Goal: Check status: Check status

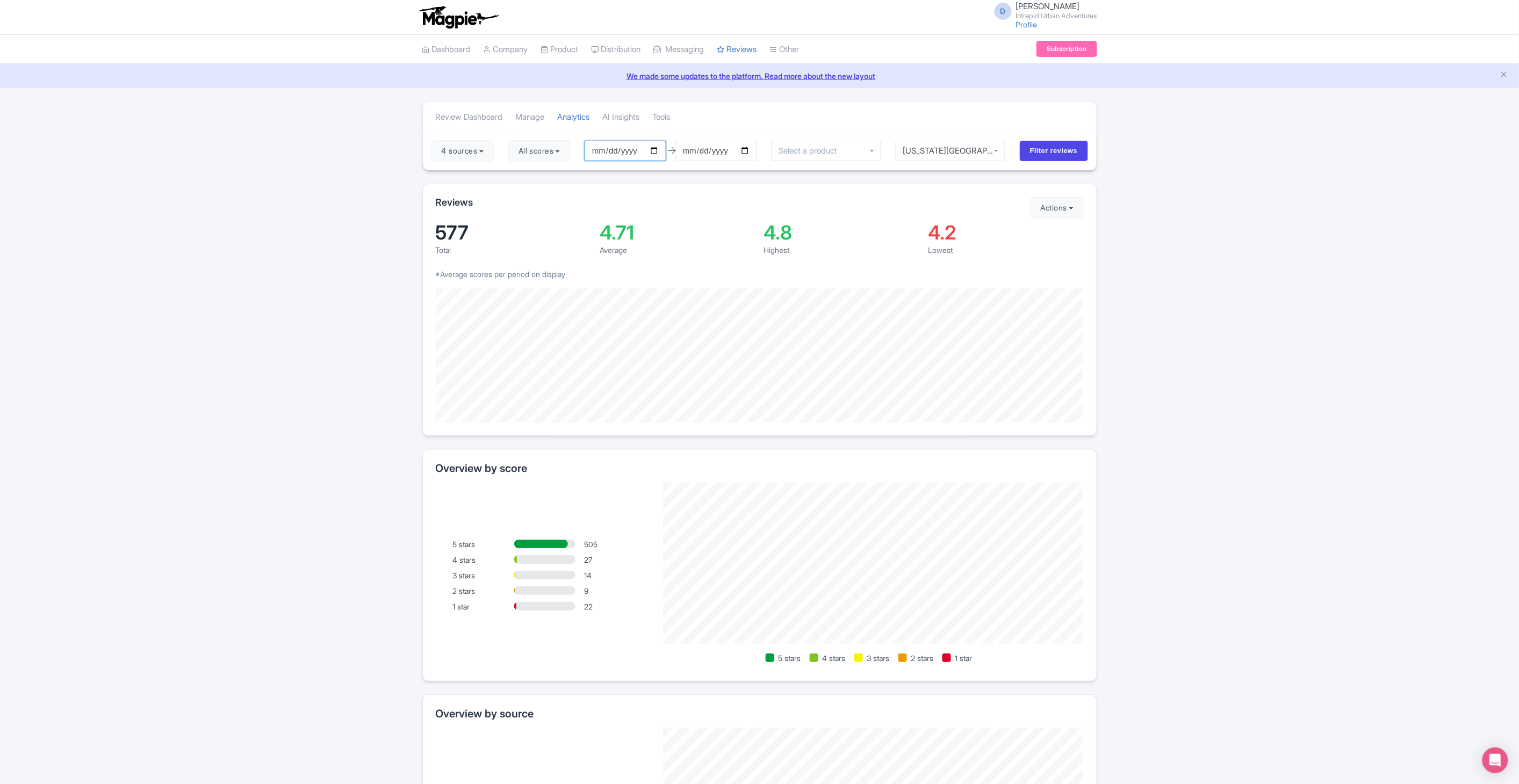
click at [656, 153] on input "[DATE]" at bounding box center [625, 151] width 82 height 21
type input "[DATE]"
click at [749, 143] on input "[DATE]" at bounding box center [716, 151] width 82 height 21
click at [755, 151] on input "Filter reviews" at bounding box center [1054, 151] width 68 height 21
click at [523, 608] on div at bounding box center [545, 606] width 61 height 9
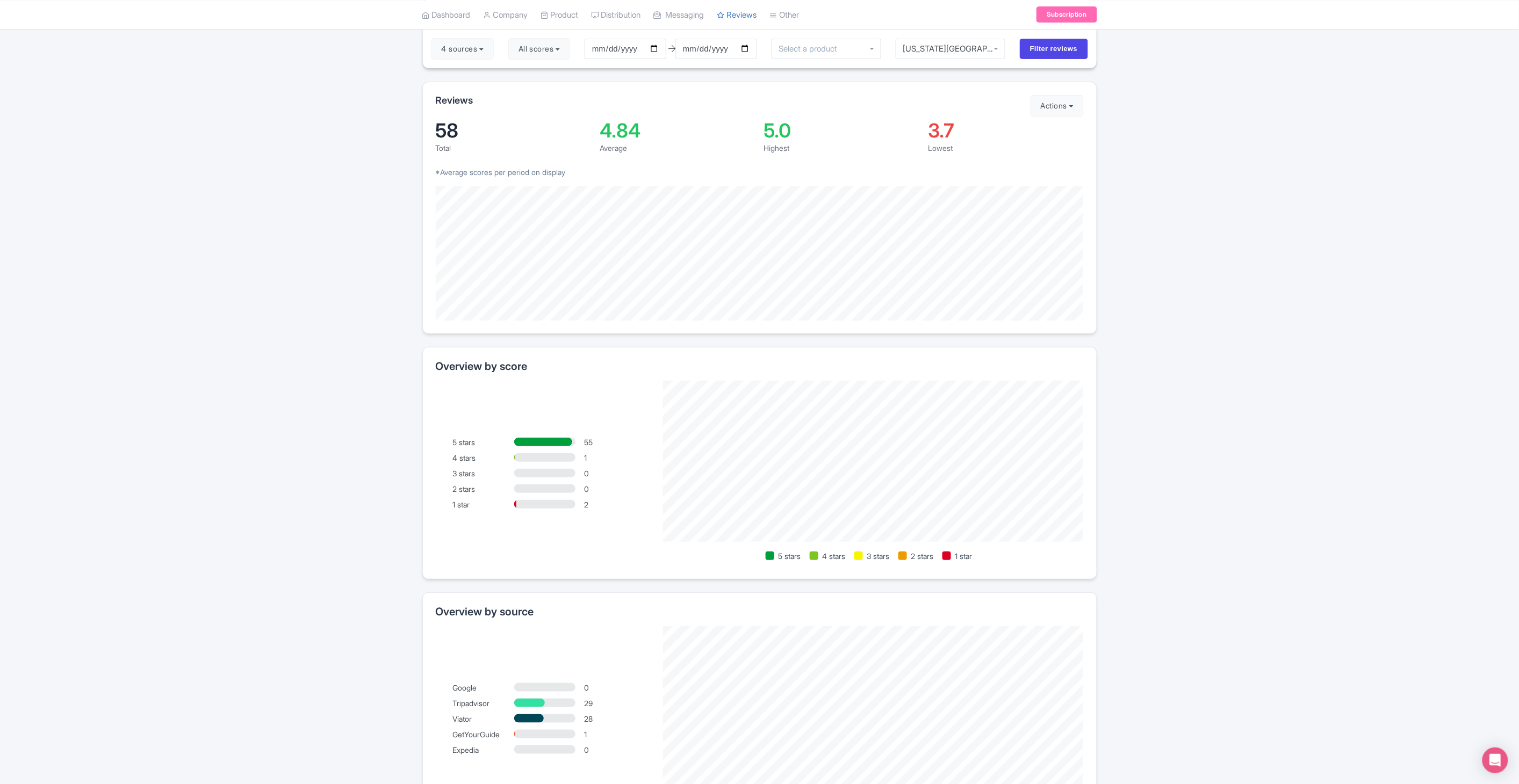
scroll to position [91, 0]
